Goal: Contribute content: Contribute content

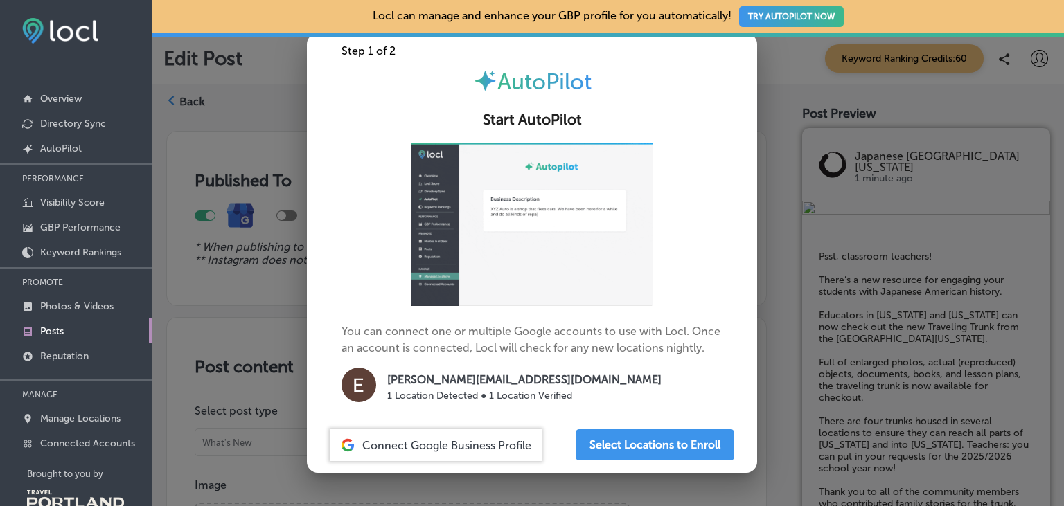
click at [781, 315] on div at bounding box center [532, 253] width 1064 height 506
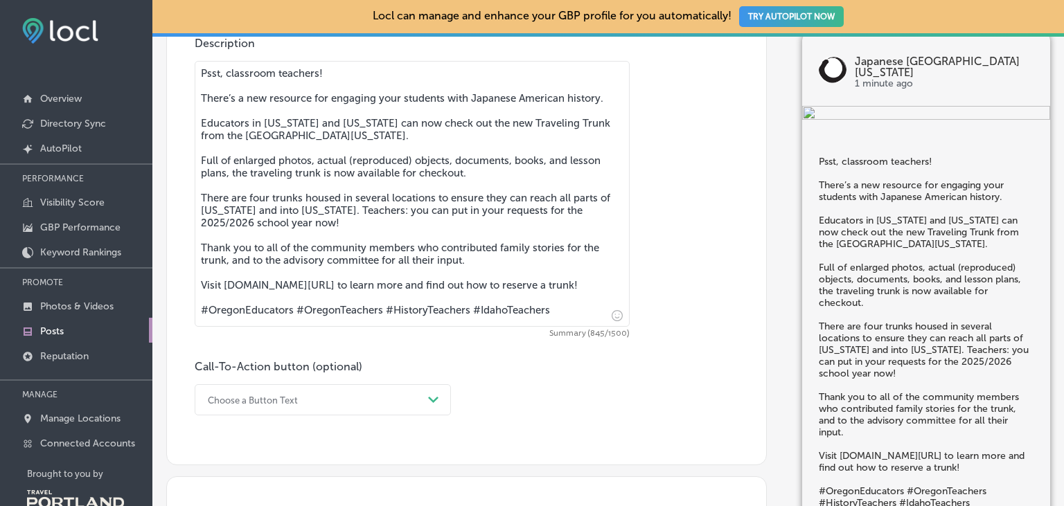
scroll to position [718, 0]
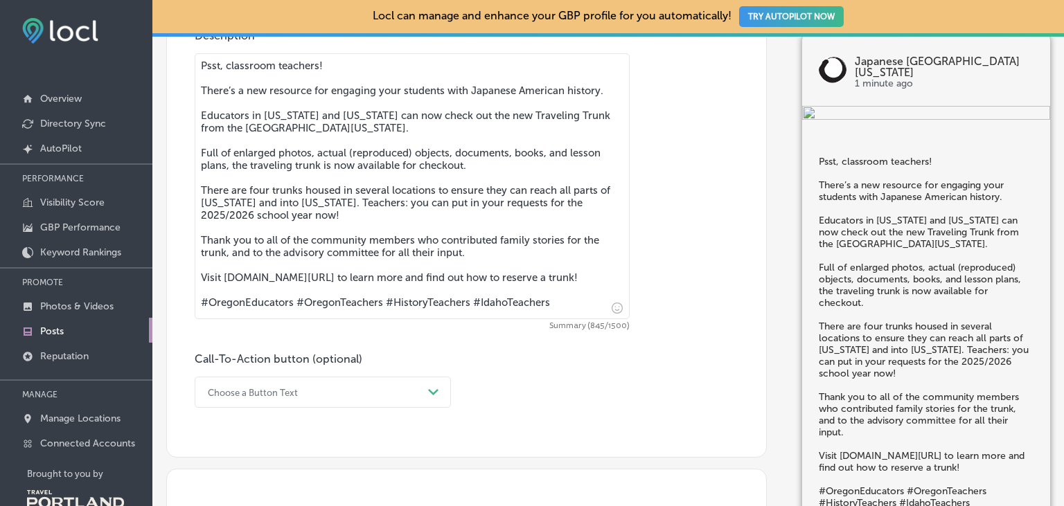
drag, startPoint x: 564, startPoint y: 305, endPoint x: 215, endPoint y: 295, distance: 348.6
click at [215, 295] on textarea "Psst, classroom teachers! There’s a new resource for engaging your students wit…" at bounding box center [412, 186] width 435 height 266
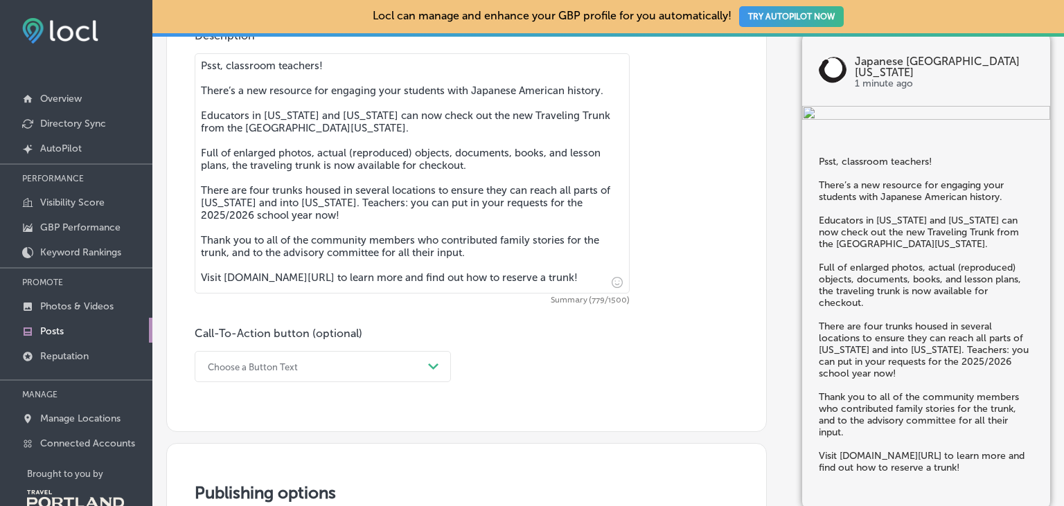
drag, startPoint x: 224, startPoint y: 281, endPoint x: 344, endPoint y: 284, distance: 119.9
click at [344, 284] on textarea "Psst, classroom teachers! There’s a new resource for engaging your students wit…" at bounding box center [412, 173] width 435 height 240
type textarea "Psst, classroom teachers! There’s a new resource for engaging your students wit…"
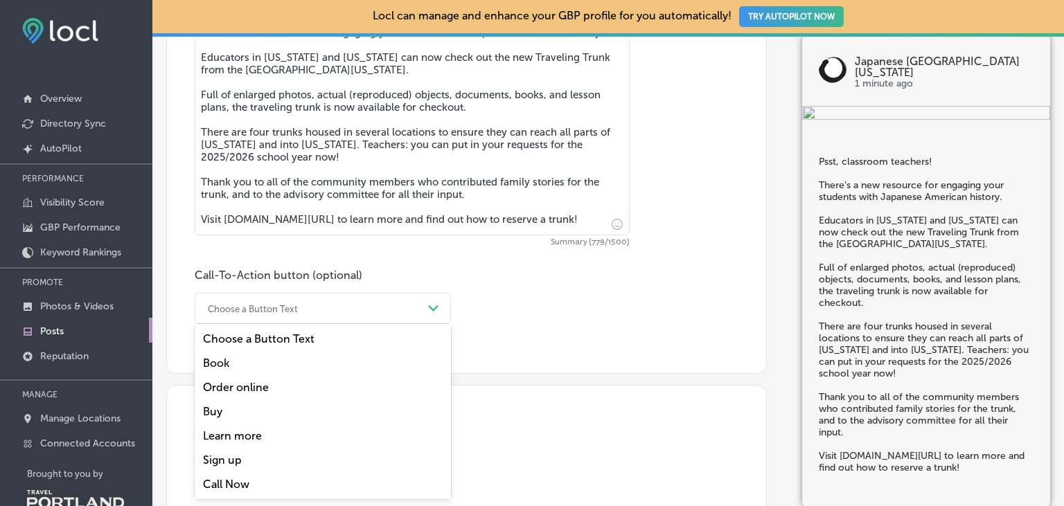
click at [326, 324] on div "option Book focused, 2 of 7. 7 results available. Use Up and Down to choose opt…" at bounding box center [323, 308] width 256 height 31
click at [252, 434] on div "Learn more" at bounding box center [323, 436] width 256 height 24
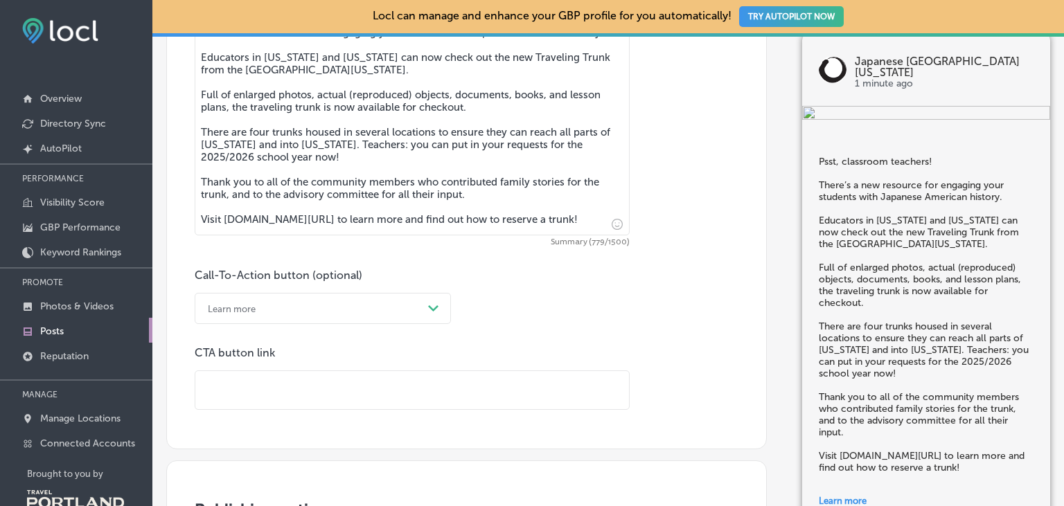
click at [254, 381] on input "text" at bounding box center [412, 390] width 434 height 38
paste input "[DOMAIN_NAME][URL]"
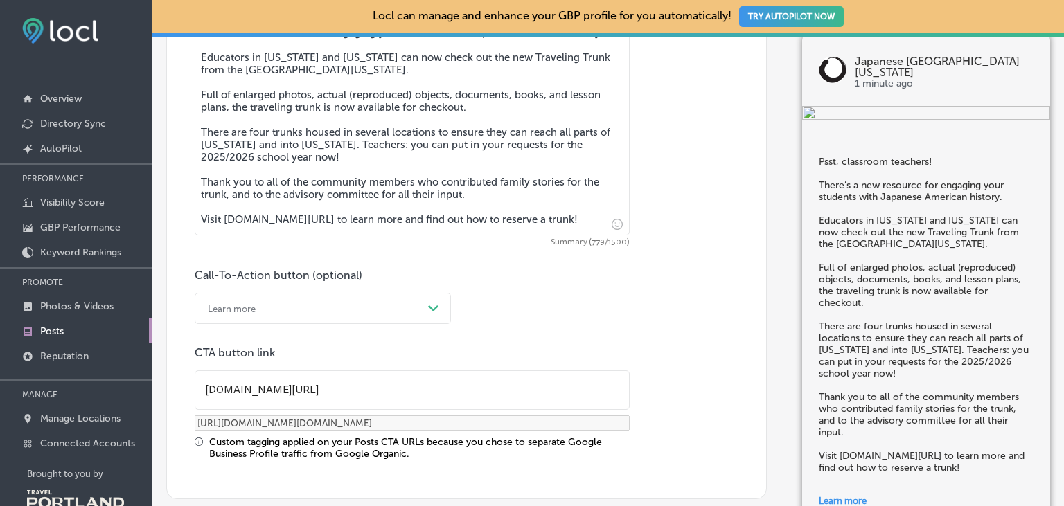
click at [204, 389] on input "[DOMAIN_NAME][URL]" at bounding box center [412, 390] width 434 height 38
type input "[DOMAIN_NAME][URL]"
type input "[URL][DOMAIN_NAME][DOMAIN_NAME]"
type input "[DOMAIN_NAME][URL]"
type input "[URL][DOMAIN_NAME][DOMAIN_NAME]"
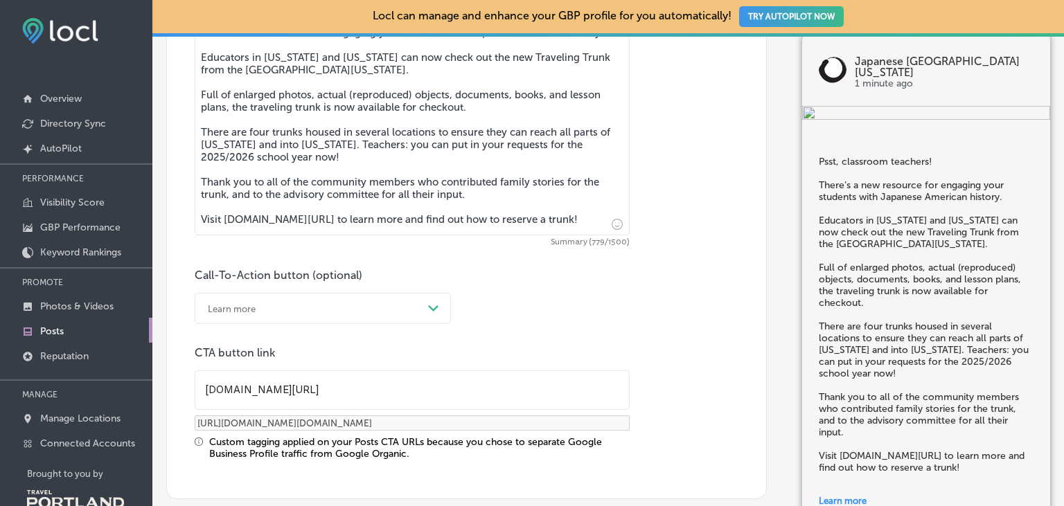
type input "[DOMAIN_NAME][URL]"
type input "[URL][DOMAIN_NAME][DOMAIN_NAME]"
type input "[DOMAIN_NAME][URL]"
type input "[URL][DOMAIN_NAME][DOMAIN_NAME]"
type input "[DOMAIN_NAME][URL]"
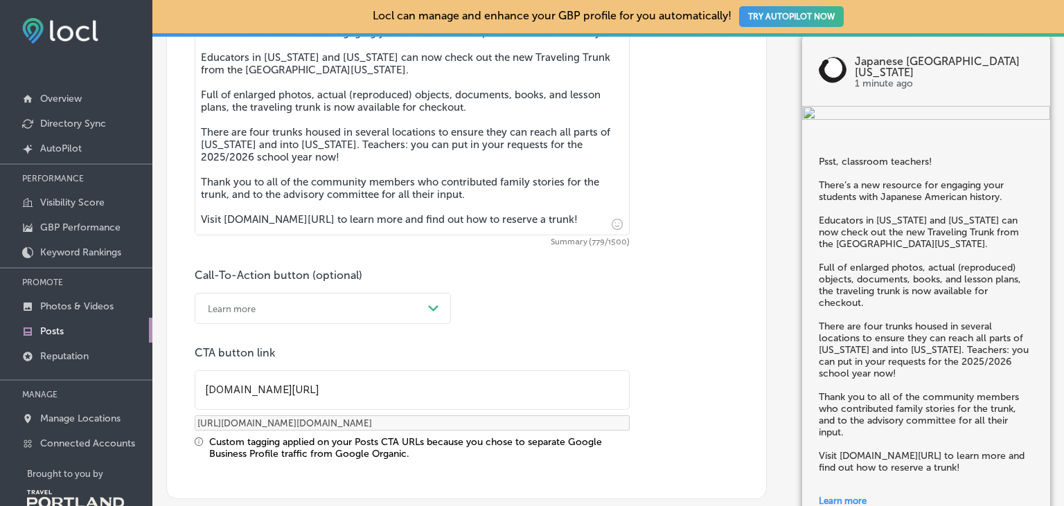
type input "[URL][DOMAIN_NAME][DOMAIN_NAME]"
type input "[URL][DOMAIN_NAME]"
drag, startPoint x: 594, startPoint y: 220, endPoint x: 177, endPoint y: 226, distance: 416.3
click at [195, 226] on textarea "Psst, classroom teachers! There’s a new resource for engaging your students wit…" at bounding box center [412, 115] width 435 height 240
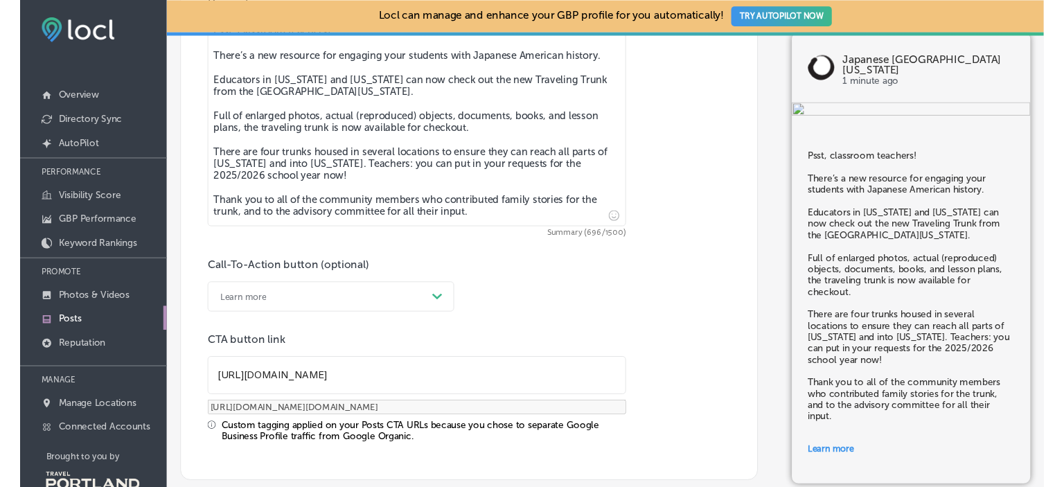
scroll to position [1149, 0]
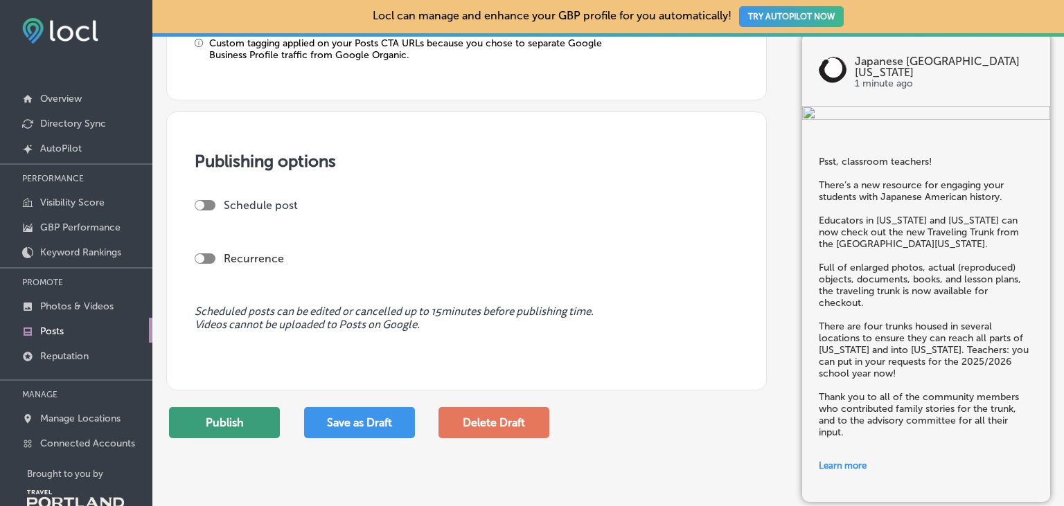
type textarea "Psst, classroom teachers! There’s a new resource for engaging your students wit…"
click at [229, 423] on button "Publish" at bounding box center [224, 422] width 111 height 31
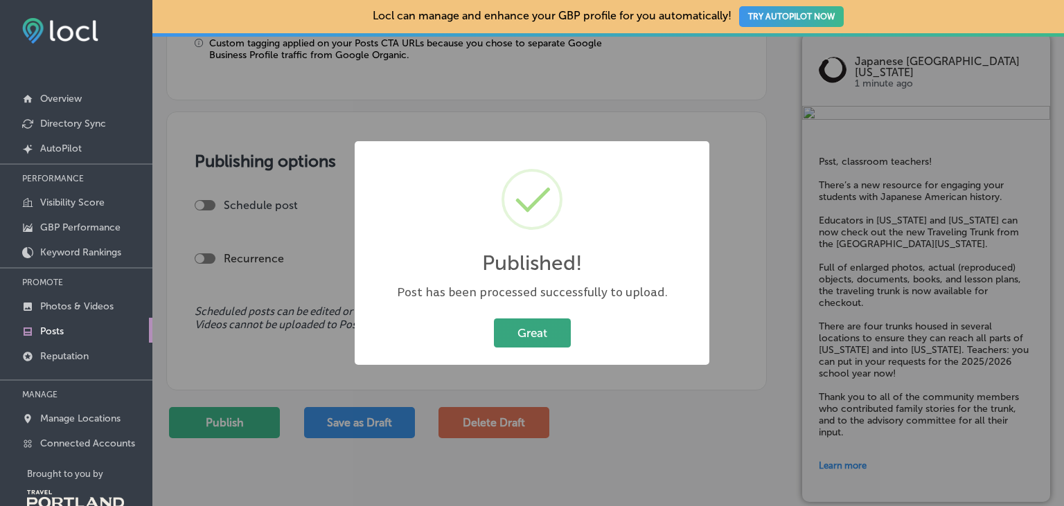
click at [553, 334] on button "Great" at bounding box center [532, 333] width 77 height 28
